Goal: Book appointment/travel/reservation

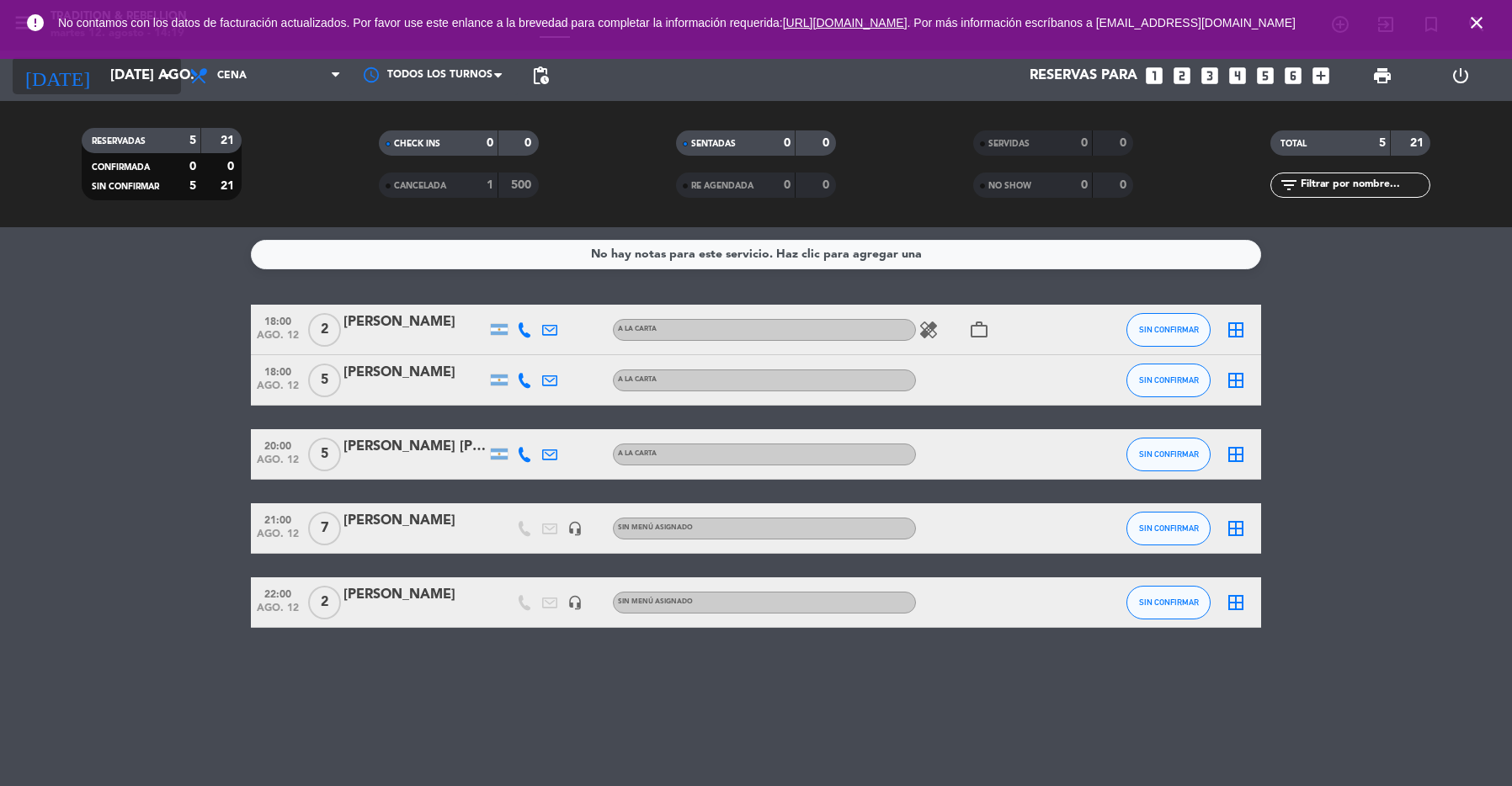
click at [157, 74] on icon "arrow_drop_down" at bounding box center [166, 75] width 20 height 20
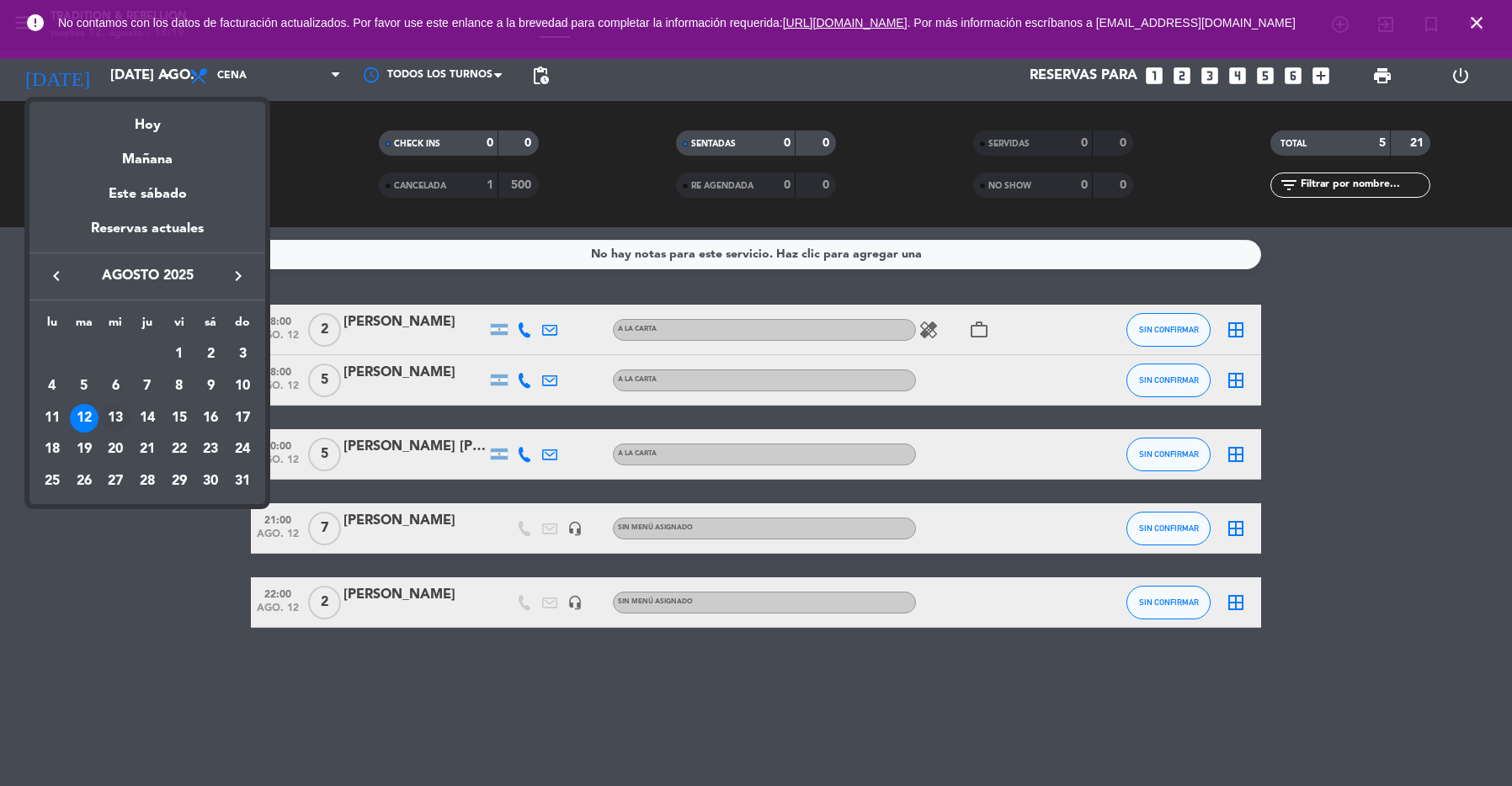
click at [114, 413] on div "13" at bounding box center [115, 419] width 28 height 28
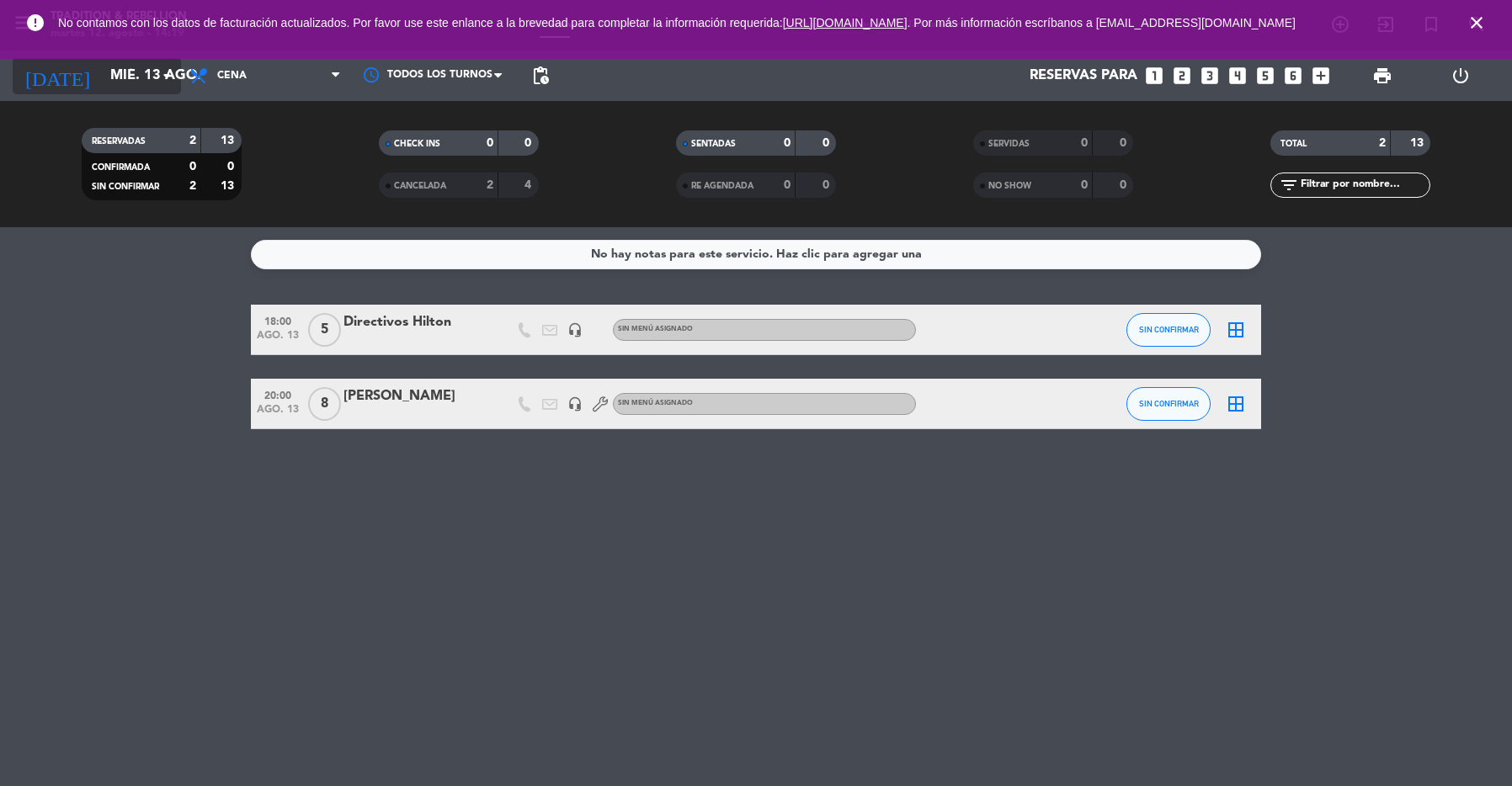
click at [164, 75] on icon "arrow_drop_down" at bounding box center [166, 75] width 20 height 20
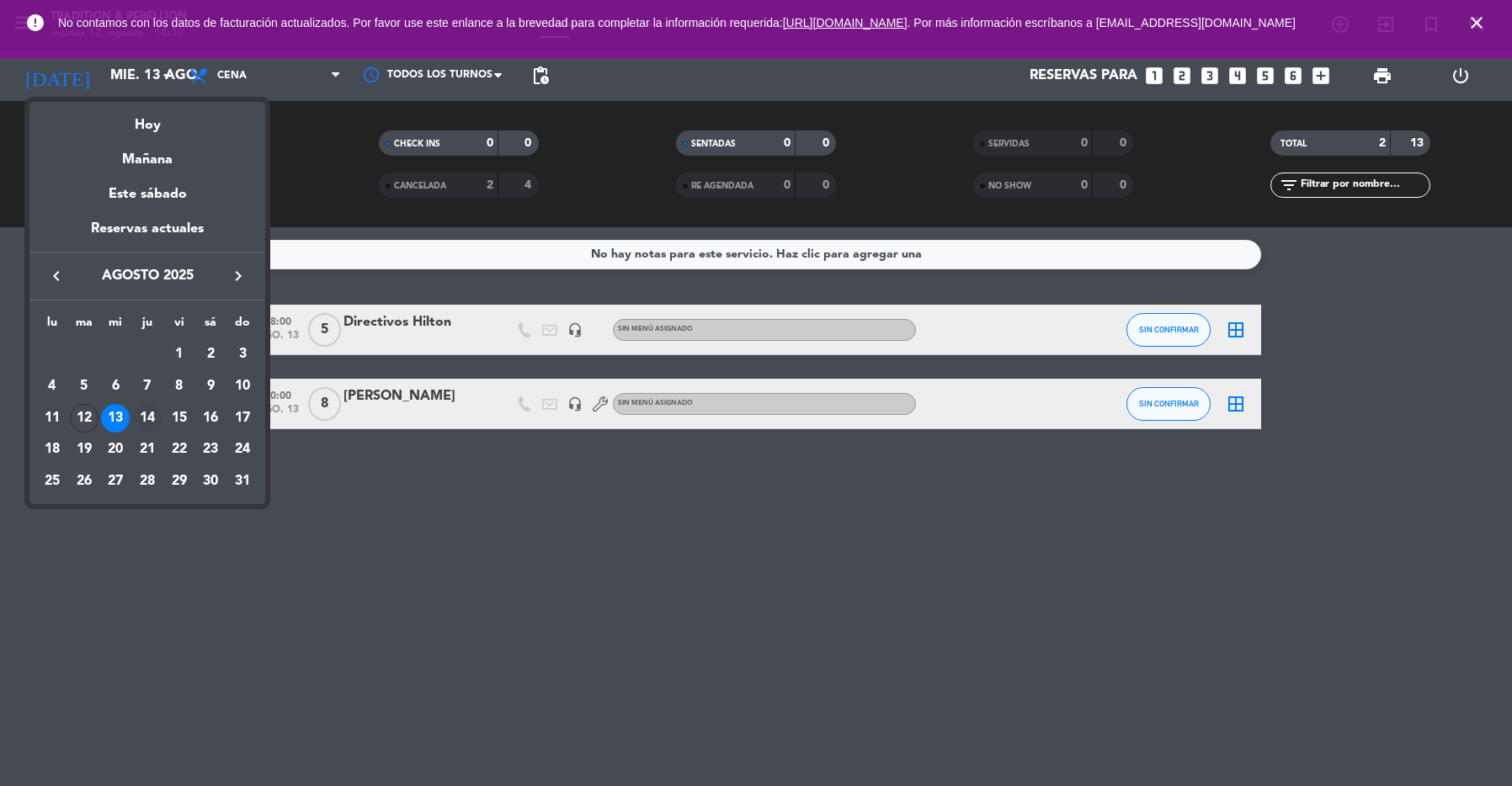
click at [145, 418] on div "14" at bounding box center [147, 419] width 28 height 28
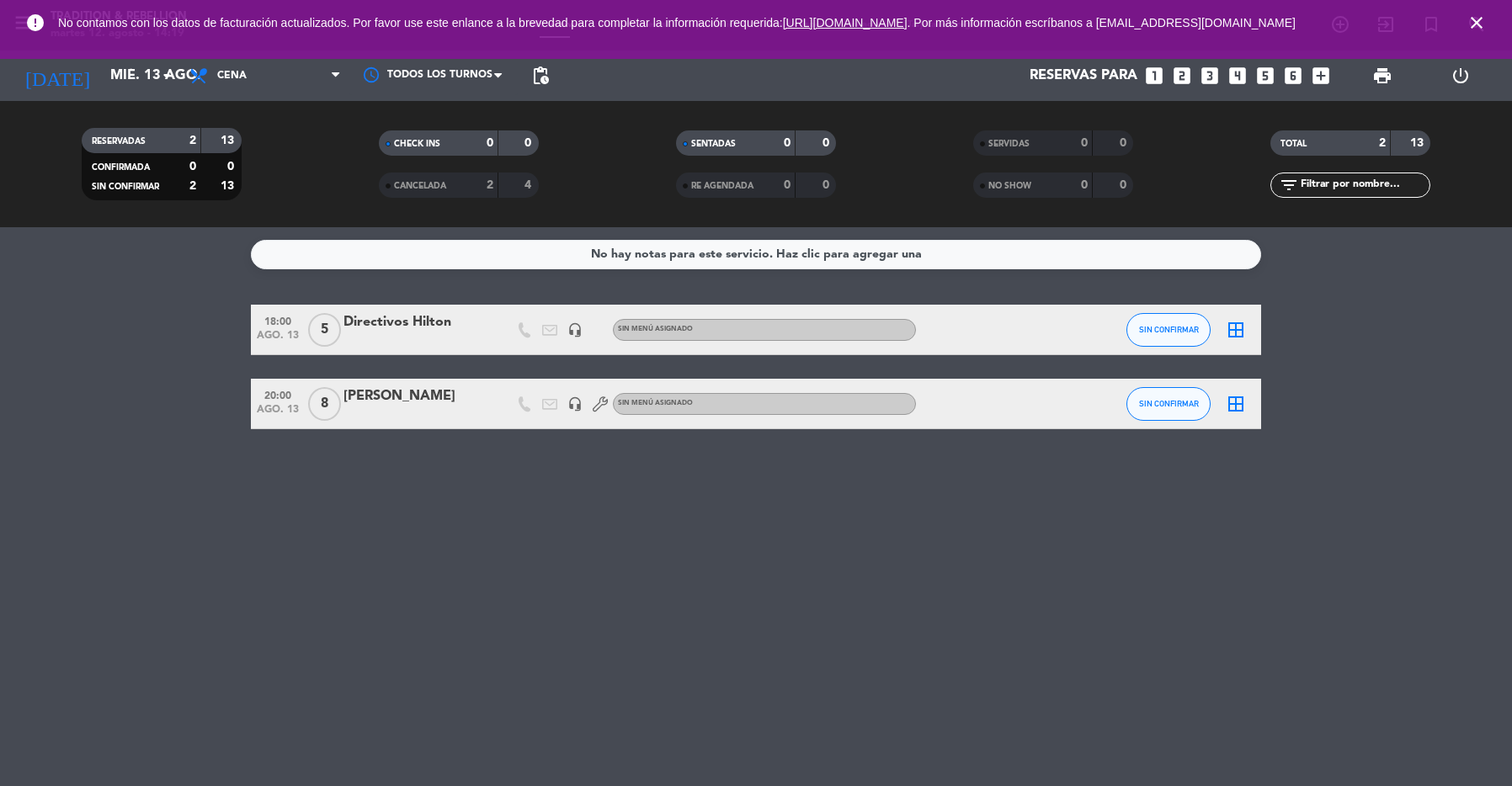
type input "jue. 14 ago."
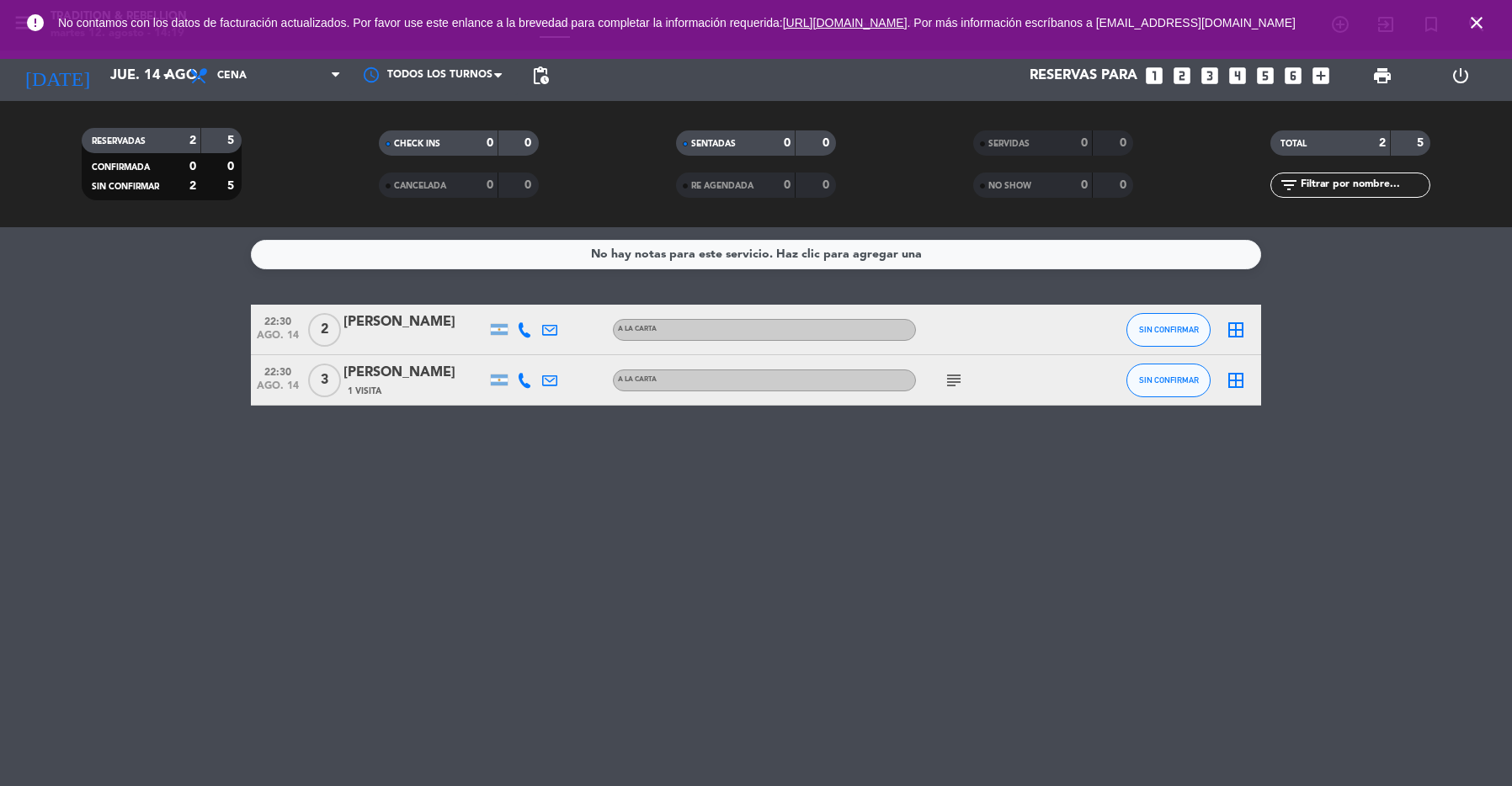
click at [1293, 76] on icon "looks_6" at bounding box center [1293, 76] width 22 height 22
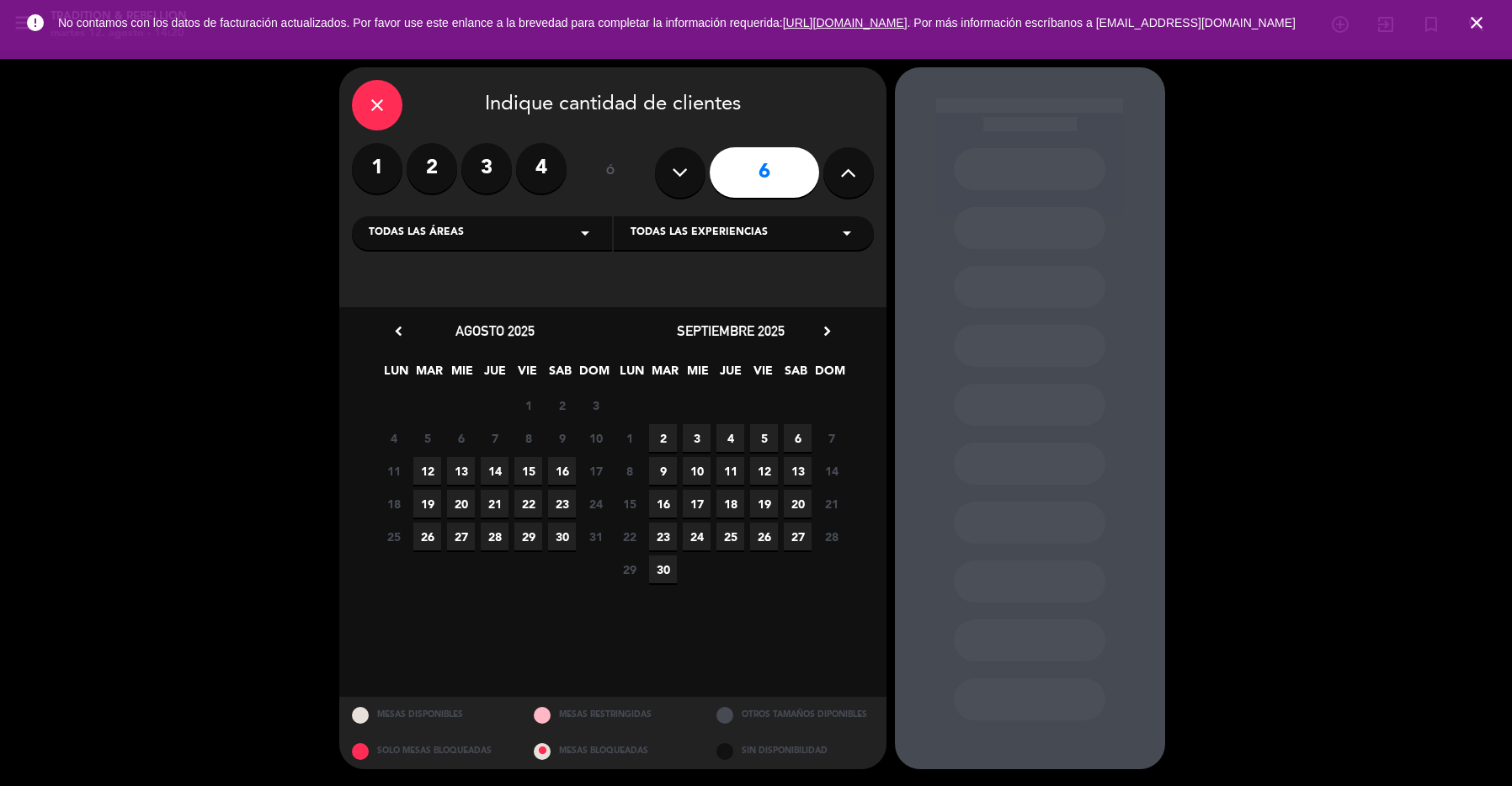
drag, startPoint x: 1480, startPoint y: 23, endPoint x: 1433, endPoint y: 135, distance: 121.5
click at [1480, 22] on icon "close" at bounding box center [1476, 22] width 20 height 20
